Goal: Navigation & Orientation: Find specific page/section

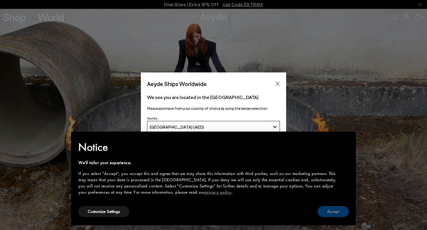
click at [336, 213] on button "Accept" at bounding box center [332, 211] width 31 height 11
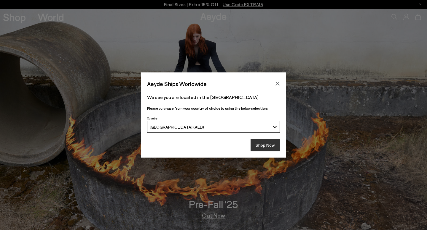
click at [262, 146] on button "Shop Now" at bounding box center [264, 145] width 29 height 12
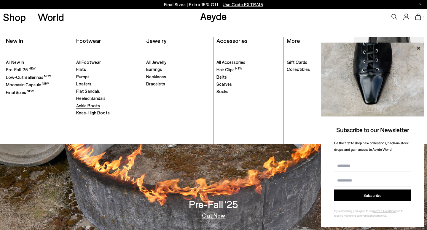
click at [82, 104] on span "Ankle Boots" at bounding box center [88, 105] width 24 height 5
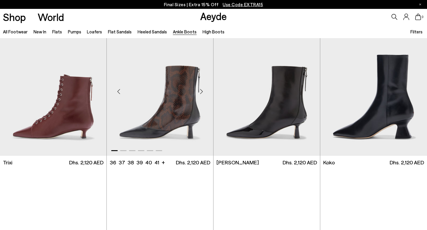
scroll to position [169, 0]
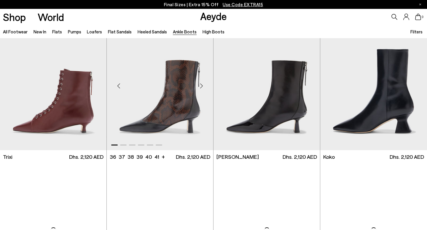
click at [202, 85] on div "Next slide" at bounding box center [201, 86] width 18 height 18
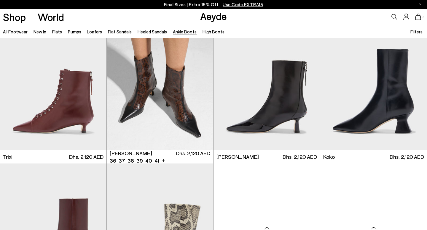
scroll to position [138, 0]
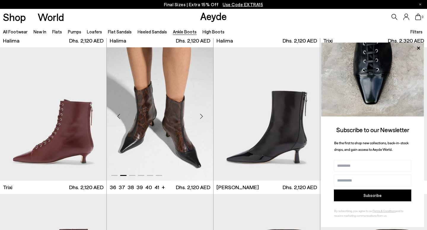
click at [202, 117] on div "Next slide" at bounding box center [201, 117] width 18 height 18
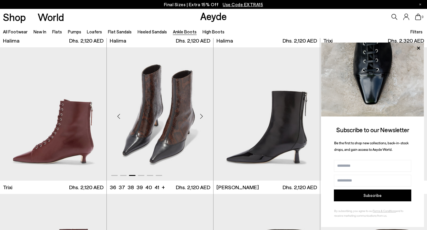
click at [202, 117] on div "Next slide" at bounding box center [201, 117] width 18 height 18
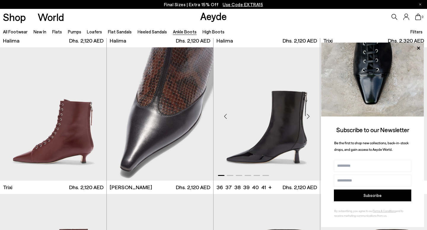
click at [309, 116] on div "Next slide" at bounding box center [308, 117] width 18 height 18
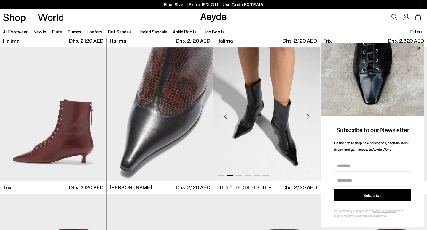
click at [309, 116] on div "Next slide" at bounding box center [308, 117] width 18 height 18
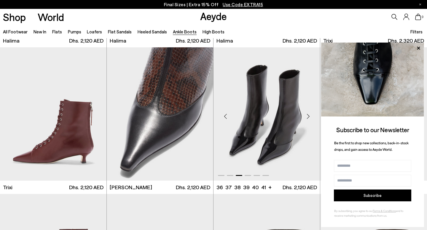
click at [309, 116] on div "Next slide" at bounding box center [308, 117] width 18 height 18
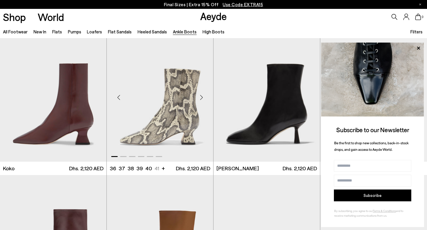
scroll to position [303, 0]
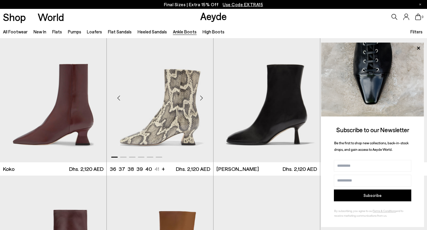
click at [202, 97] on div "Next slide" at bounding box center [201, 98] width 18 height 18
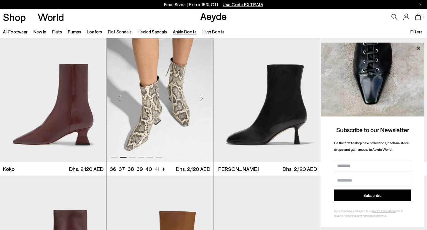
click at [202, 97] on div "Next slide" at bounding box center [201, 98] width 18 height 18
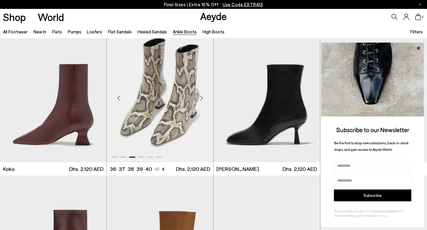
click at [202, 97] on div "Next slide" at bounding box center [201, 98] width 18 height 18
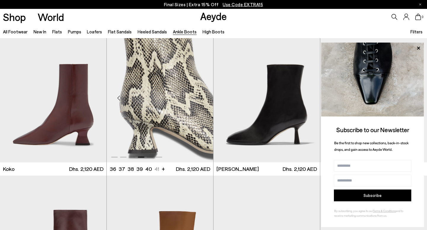
click at [202, 97] on div "Next slide" at bounding box center [201, 98] width 18 height 18
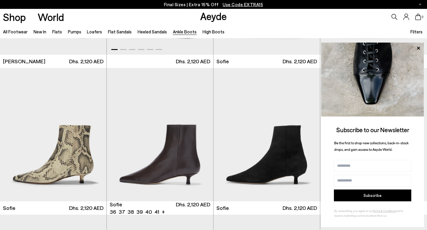
scroll to position [566, 0]
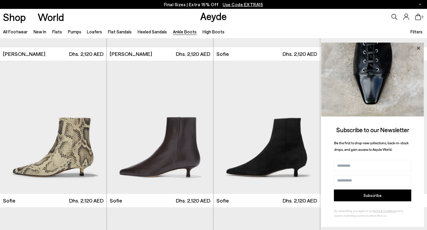
click at [418, 48] on icon at bounding box center [418, 48] width 3 height 3
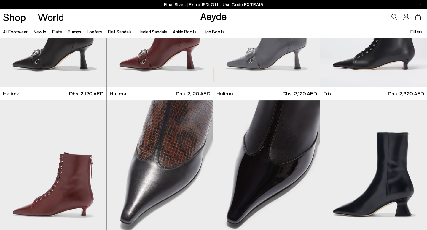
scroll to position [0, 0]
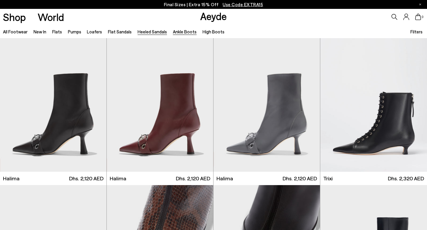
click at [147, 34] on link "Heeled Sandals" at bounding box center [151, 31] width 29 height 5
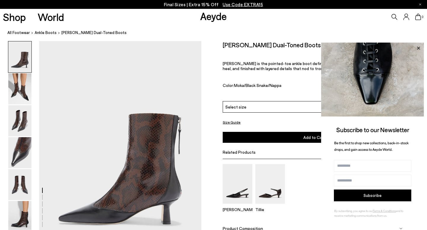
click at [418, 48] on icon at bounding box center [418, 48] width 3 height 3
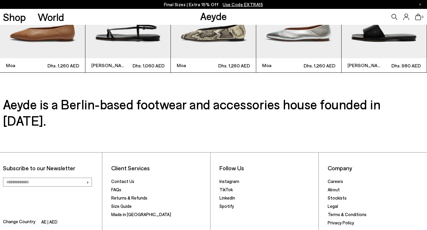
scroll to position [1465, 0]
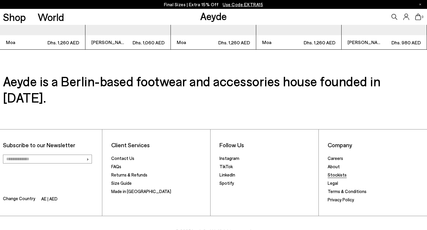
click at [335, 172] on link "Stockists" at bounding box center [336, 174] width 19 height 5
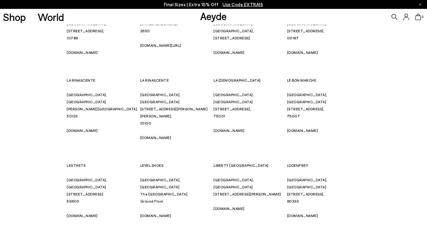
scroll to position [1931, 0]
